Goal: Task Accomplishment & Management: Manage account settings

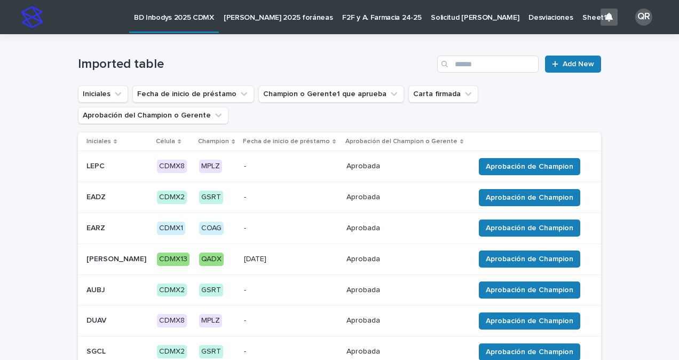
click at [359, 16] on p "F2F y A. Farmacia 24-25" at bounding box center [381, 11] width 79 height 22
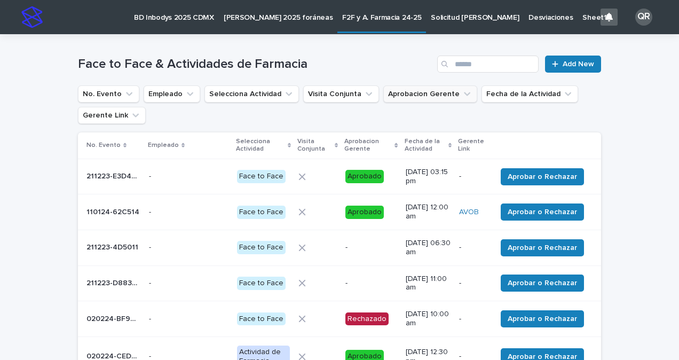
click at [416, 94] on button "Aprobacion Gerente" at bounding box center [430, 93] width 94 height 17
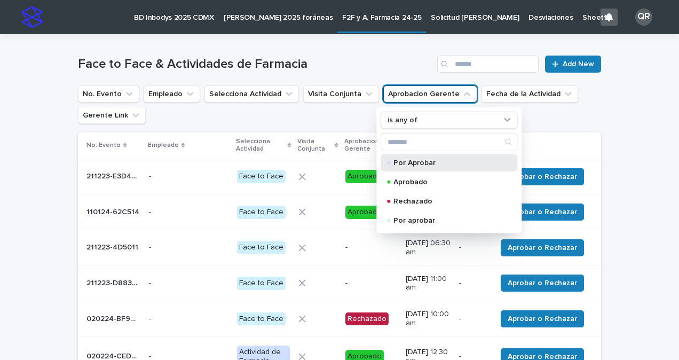
click at [410, 159] on p "Por Aprobar" at bounding box center [447, 162] width 107 height 7
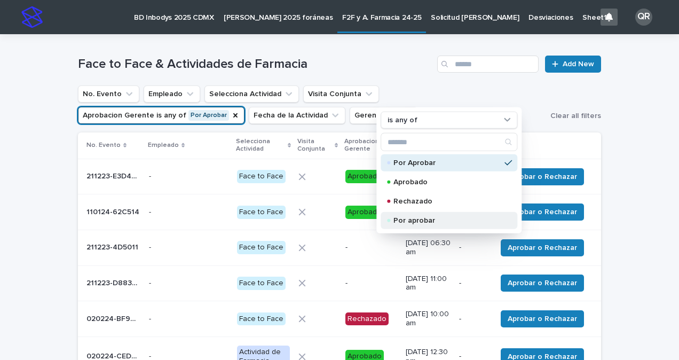
click at [423, 217] on p "Por aprobar" at bounding box center [447, 220] width 107 height 7
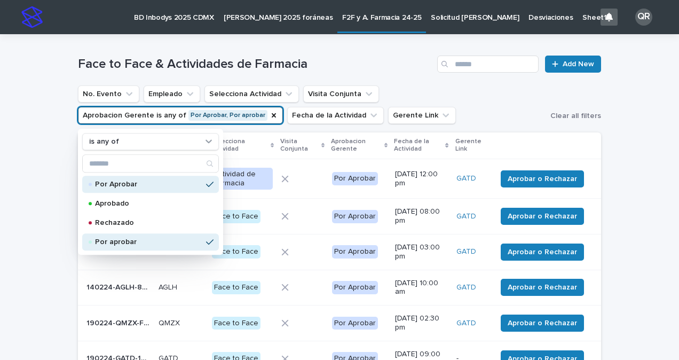
click at [462, 112] on ul "No. Evento Empleado Selecciona Actividad Visita Conjunta Aprobacion Gerente is …" at bounding box center [312, 104] width 473 height 43
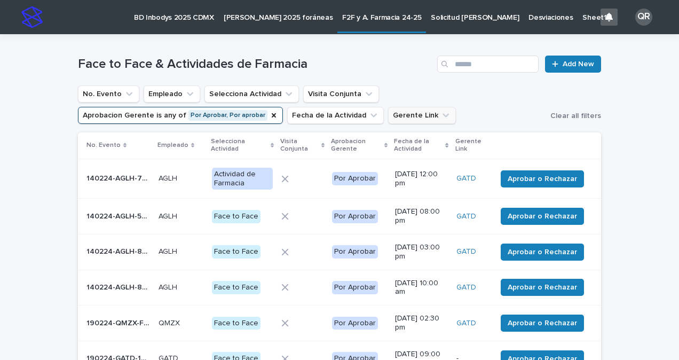
click at [418, 117] on button "Gerente Link" at bounding box center [422, 115] width 68 height 17
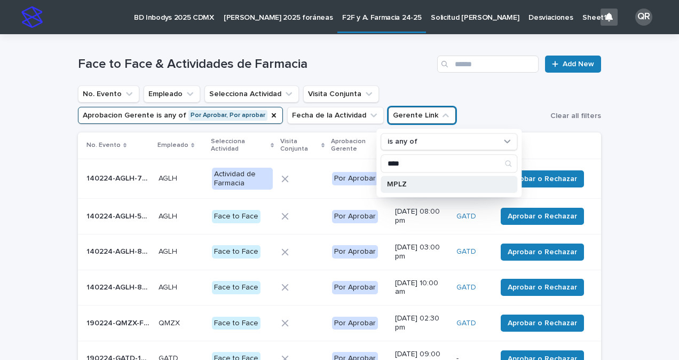
type input "****"
click at [460, 183] on p "MPLZ" at bounding box center [443, 183] width 113 height 7
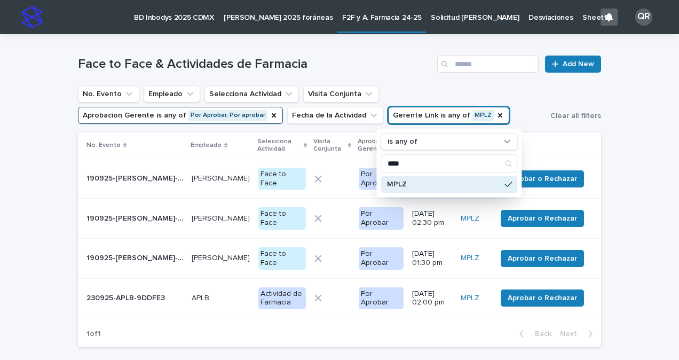
click at [628, 145] on div "Loading... Saving… Loading... Saving… Face to Face & Actividades de Farmacia Ad…" at bounding box center [339, 221] width 679 height 375
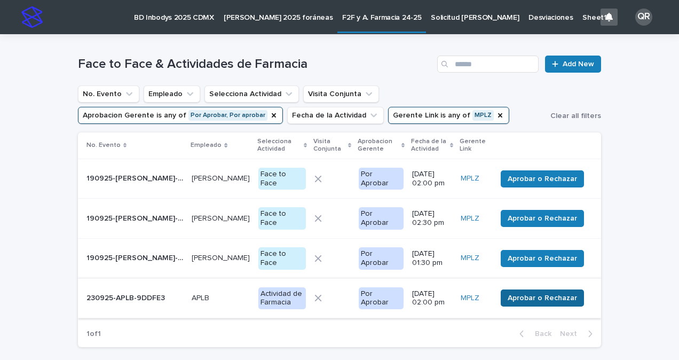
click at [526, 293] on span "Aprobar o Rechazar" at bounding box center [542, 298] width 69 height 11
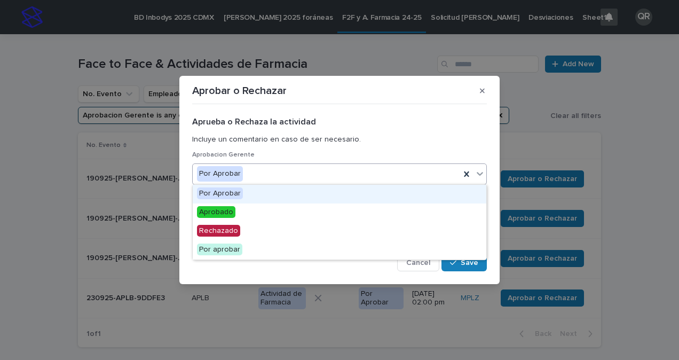
click at [479, 176] on icon at bounding box center [480, 173] width 11 height 11
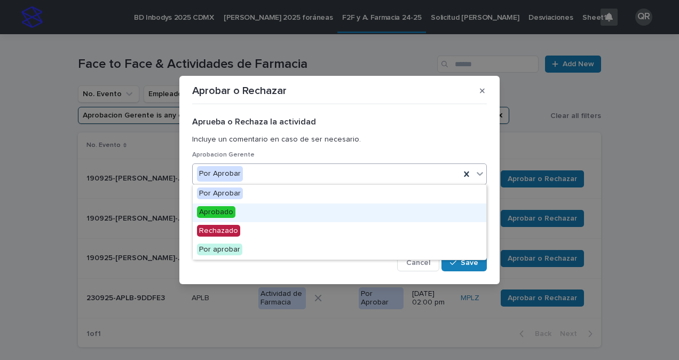
click at [327, 207] on div "Aprobado" at bounding box center [340, 212] width 294 height 19
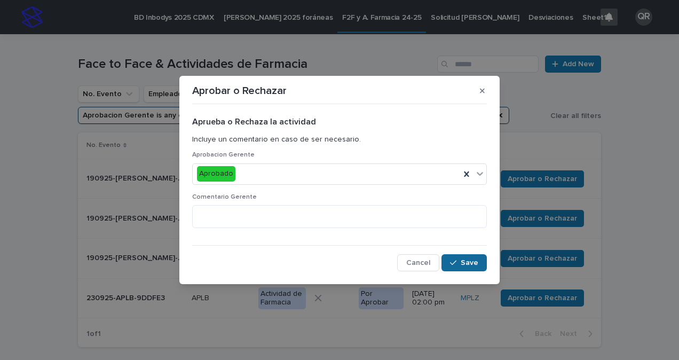
click at [462, 263] on span "Save" at bounding box center [470, 262] width 18 height 7
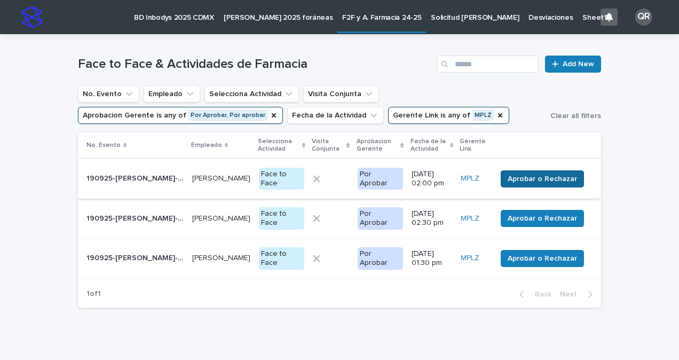
click at [528, 175] on span "Aprobar o Rechazar" at bounding box center [542, 179] width 69 height 11
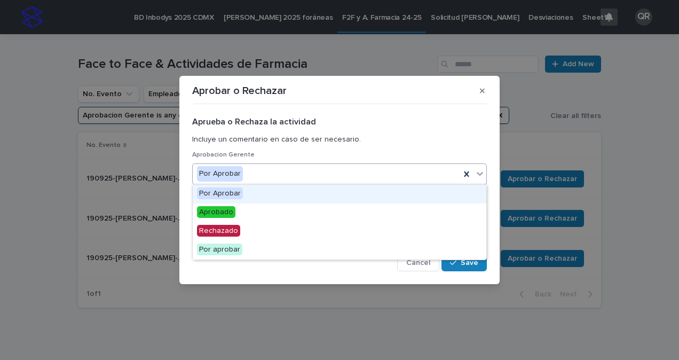
click at [477, 180] on div at bounding box center [480, 173] width 13 height 19
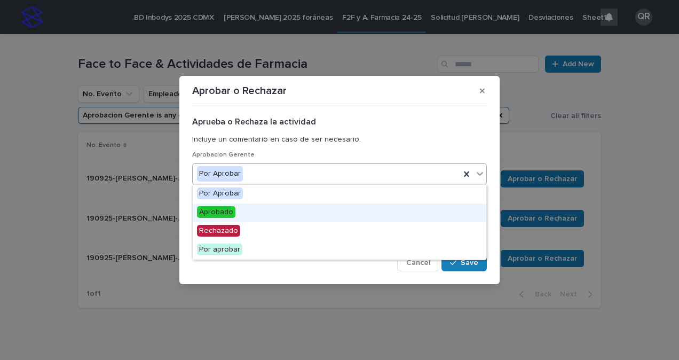
click at [308, 215] on div "Aprobado" at bounding box center [340, 212] width 294 height 19
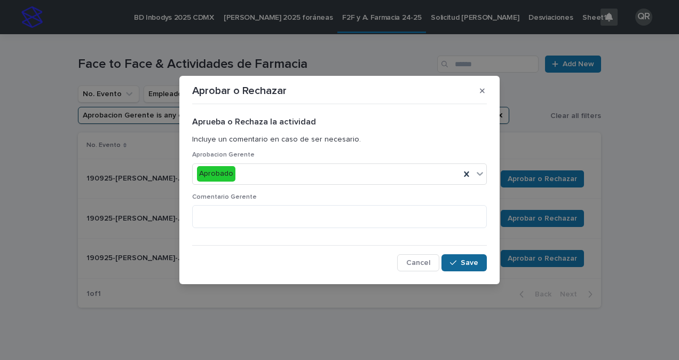
click at [471, 259] on span "Save" at bounding box center [470, 262] width 18 height 7
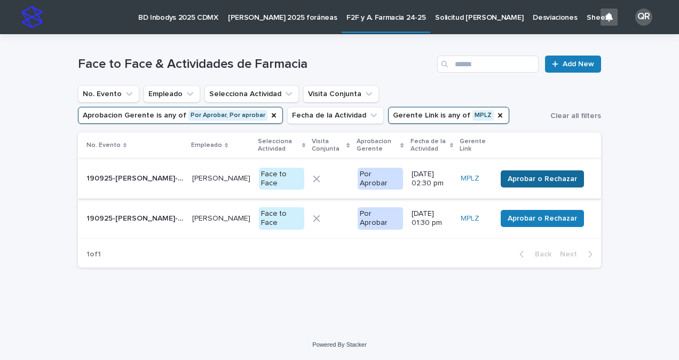
click at [556, 174] on span "Aprobar o Rechazar" at bounding box center [542, 179] width 69 height 11
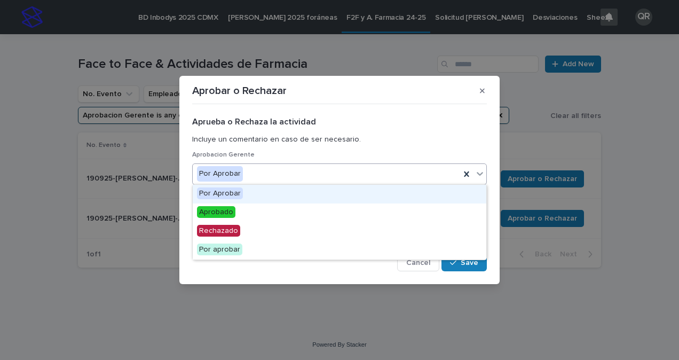
click at [481, 176] on icon at bounding box center [480, 173] width 11 height 11
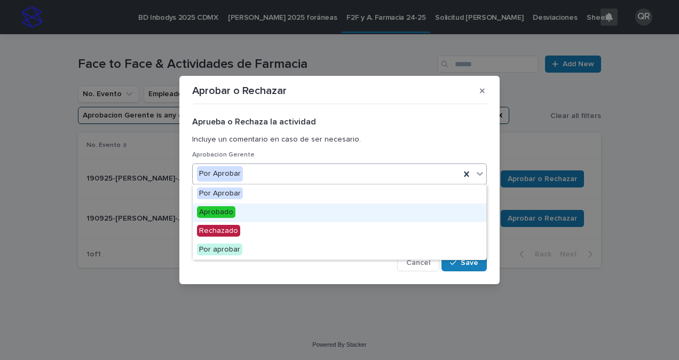
click at [426, 209] on div "Aprobado" at bounding box center [340, 212] width 294 height 19
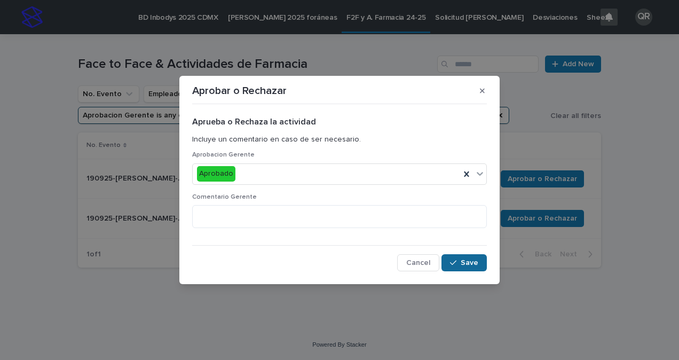
click at [456, 260] on icon "button" at bounding box center [453, 262] width 6 height 7
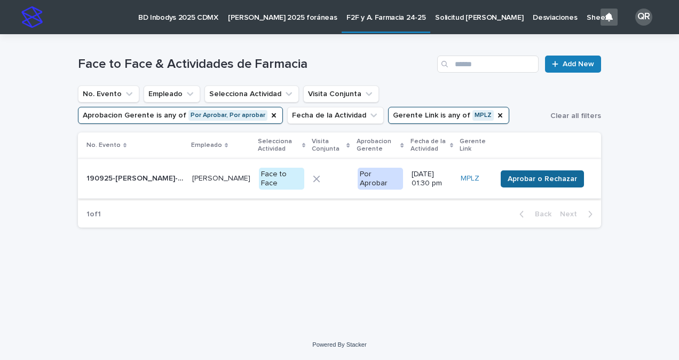
click at [533, 176] on span "Aprobar o Rechazar" at bounding box center [542, 179] width 69 height 11
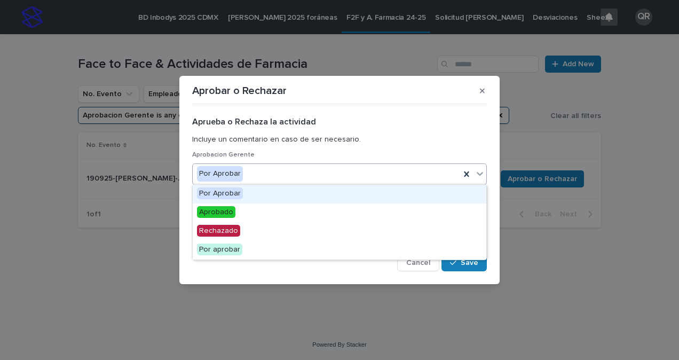
click at [481, 176] on icon at bounding box center [480, 173] width 11 height 11
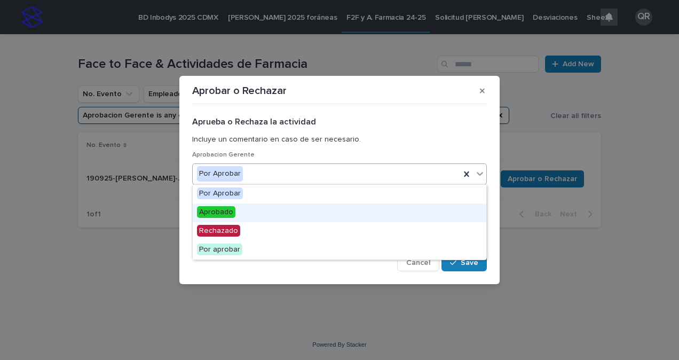
click at [413, 206] on div "Aprobado" at bounding box center [340, 212] width 294 height 19
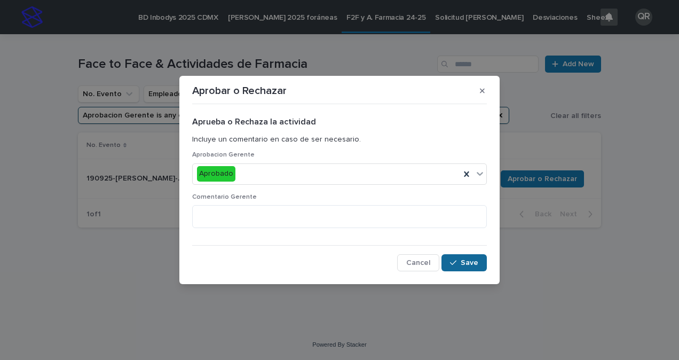
click at [452, 263] on icon "button" at bounding box center [453, 262] width 6 height 5
